Goal: Task Accomplishment & Management: Use online tool/utility

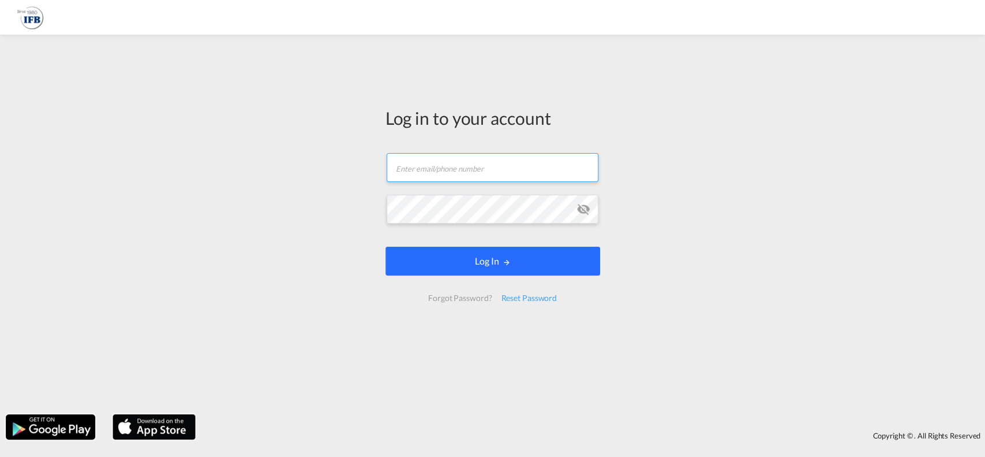
type input "[PERSON_NAME][EMAIL_ADDRESS][DOMAIN_NAME]"
click at [476, 256] on button "Log In" at bounding box center [493, 260] width 215 height 29
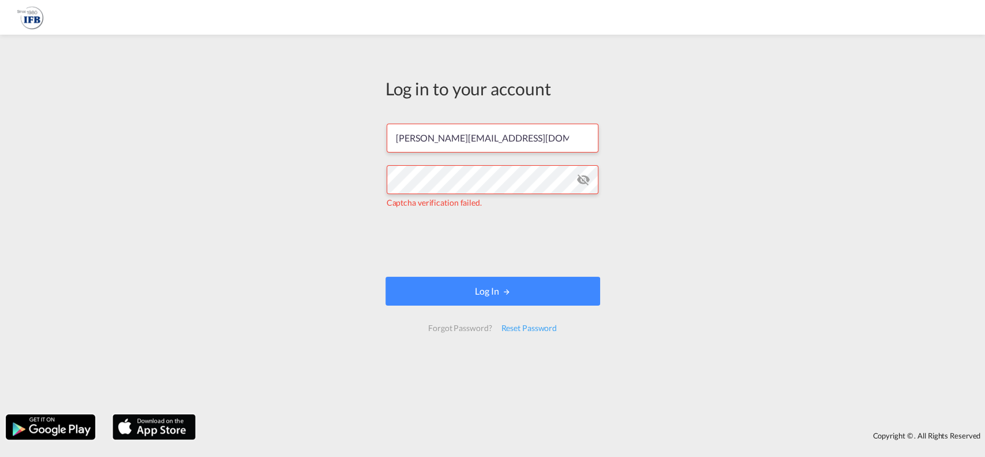
click at [444, 275] on form "[PERSON_NAME][EMAIL_ADDRESS][DOMAIN_NAME] Captcha verification failed. Log In F…" at bounding box center [493, 227] width 215 height 230
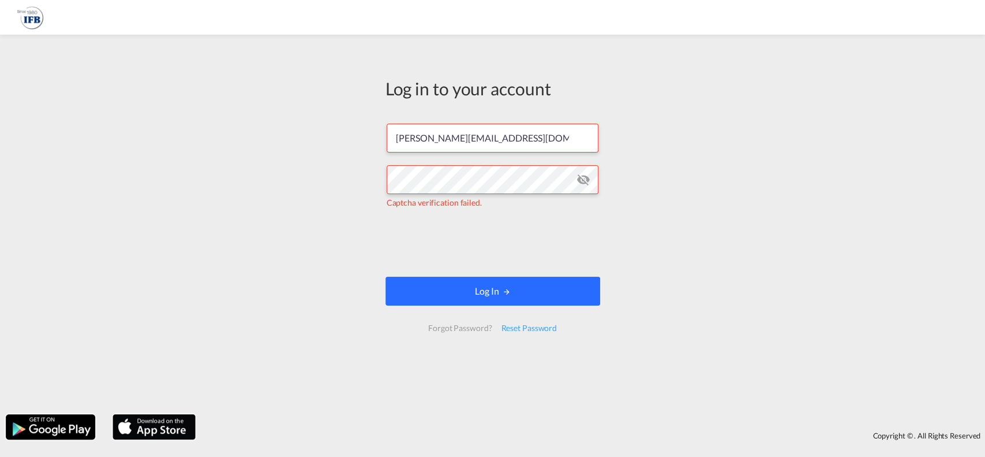
click at [445, 281] on button "Log In" at bounding box center [493, 290] width 215 height 29
